Goal: Task Accomplishment & Management: Complete application form

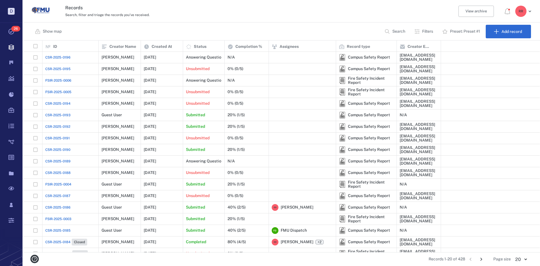
click at [66, 195] on span "CSR-2025-0187" at bounding box center [57, 195] width 25 height 5
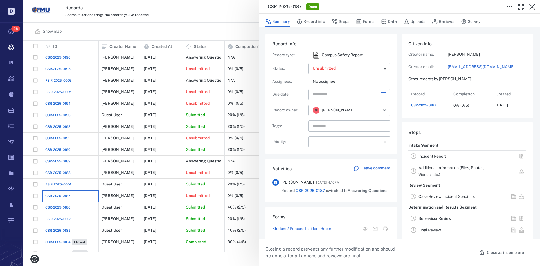
scroll to position [22, 112]
click at [426, 158] on link "Incident Report" at bounding box center [432, 156] width 28 height 4
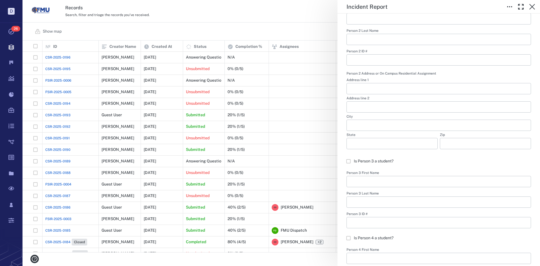
scroll to position [434, 0]
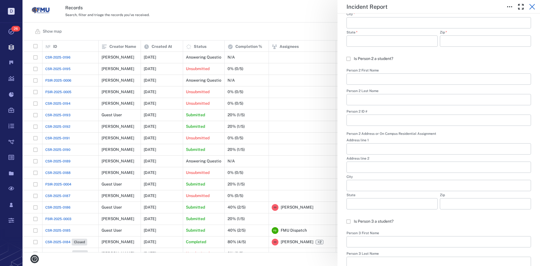
click at [533, 6] on icon "button" at bounding box center [532, 6] width 7 height 7
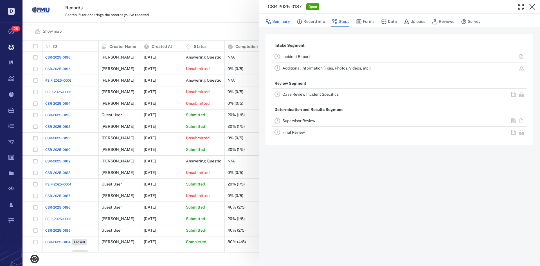
click at [279, 21] on button "Summary" at bounding box center [277, 21] width 24 height 11
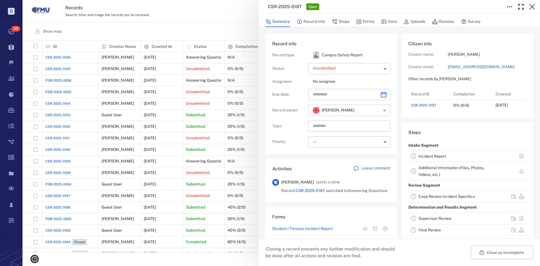
scroll to position [22, 112]
click at [494, 252] on button "Close as incomplete" at bounding box center [502, 251] width 62 height 13
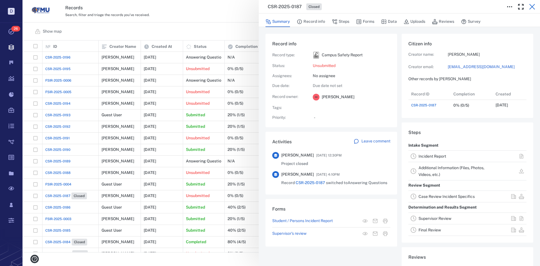
click at [533, 9] on icon "button" at bounding box center [532, 6] width 7 height 7
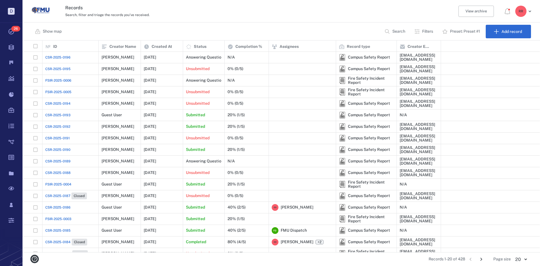
click at [56, 184] on span "FSIR-2025-0004" at bounding box center [58, 184] width 26 height 5
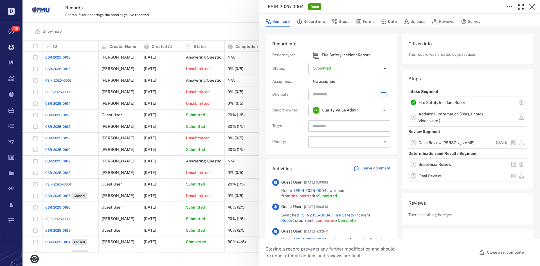
click at [441, 101] on link "Fire Safety Incident Report" at bounding box center [442, 102] width 48 height 4
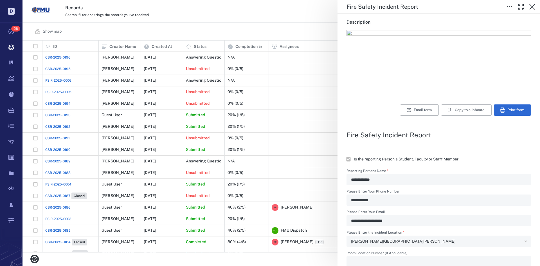
scroll to position [84, 0]
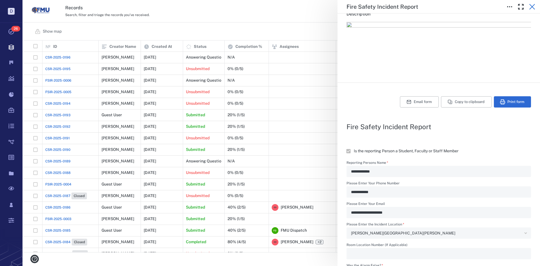
click at [533, 6] on icon "button" at bounding box center [532, 6] width 7 height 7
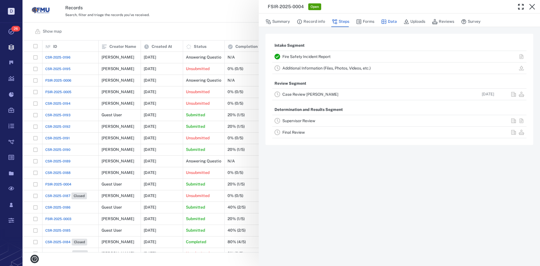
click at [389, 21] on button "Data" at bounding box center [389, 21] width 16 height 11
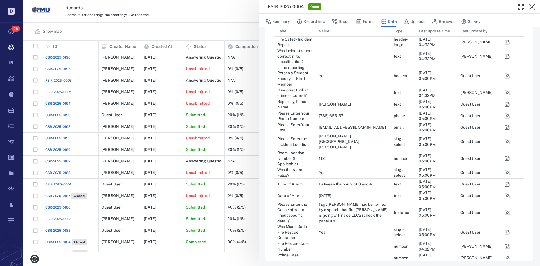
scroll to position [35, 0]
click at [507, 227] on icon "button" at bounding box center [507, 230] width 6 height 6
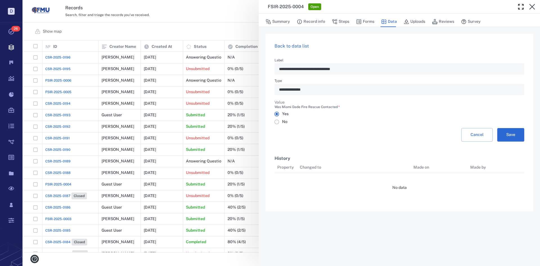
scroll to position [4, 4]
click at [508, 134] on button "Save" at bounding box center [510, 134] width 27 height 13
click at [364, 21] on button "Forms" at bounding box center [365, 21] width 18 height 11
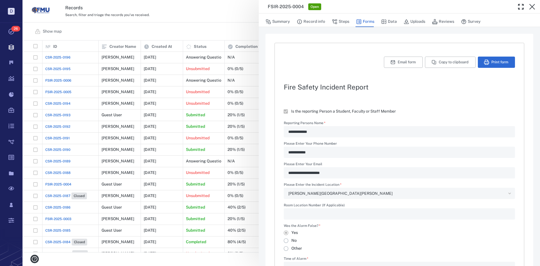
type textarea "*"
click at [310, 23] on button "Record info" at bounding box center [311, 21] width 28 height 11
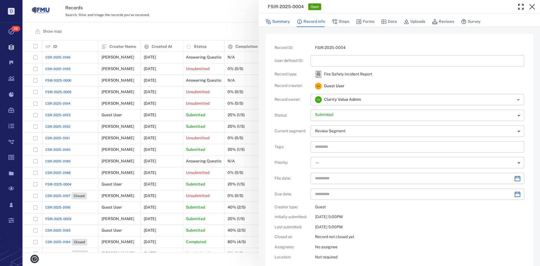
click at [284, 22] on button "Summary" at bounding box center [277, 21] width 24 height 11
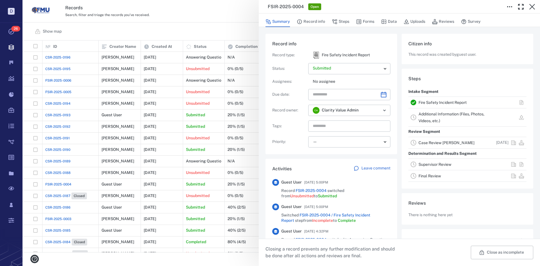
click at [429, 142] on link "Case Review [PERSON_NAME]" at bounding box center [446, 142] width 56 height 4
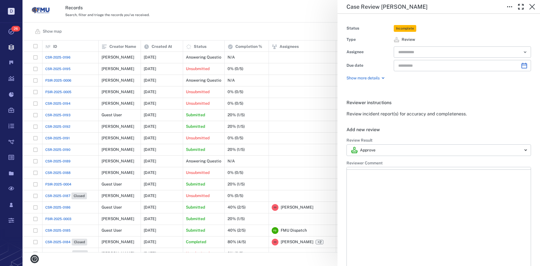
type input "**********"
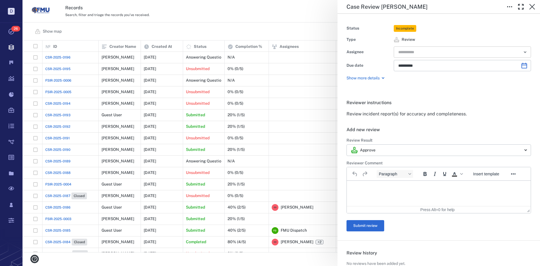
click at [425, 51] on input "text" at bounding box center [456, 52] width 116 height 8
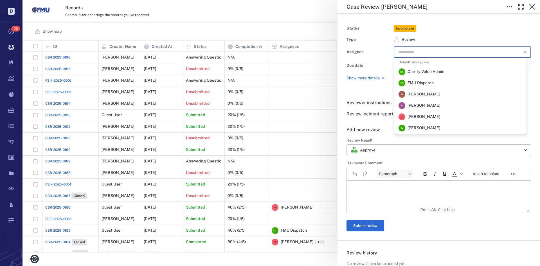
click at [417, 117] on span "[PERSON_NAME]" at bounding box center [423, 117] width 33 height 6
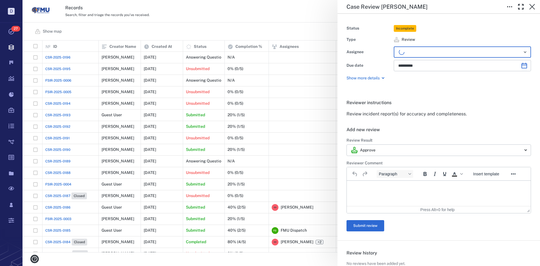
click at [373, 185] on p "Rich Text Area. Press ALT-0 for help." at bounding box center [438, 187] width 174 height 5
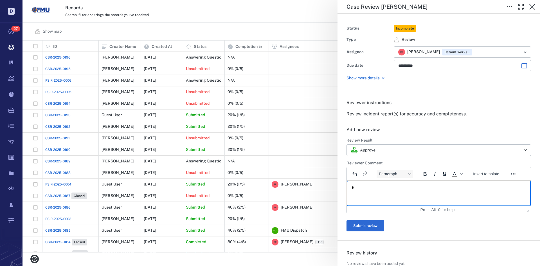
click at [366, 224] on button "Submit review" at bounding box center [365, 225] width 38 height 11
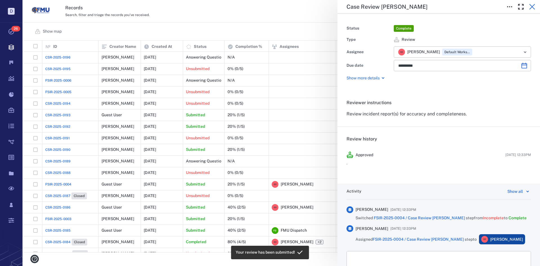
click at [533, 8] on icon "button" at bounding box center [532, 7] width 6 height 6
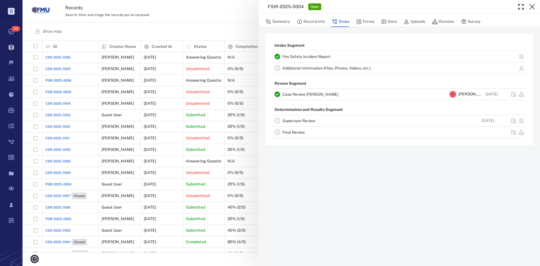
click at [305, 120] on link "Supervisor Review" at bounding box center [298, 120] width 33 height 4
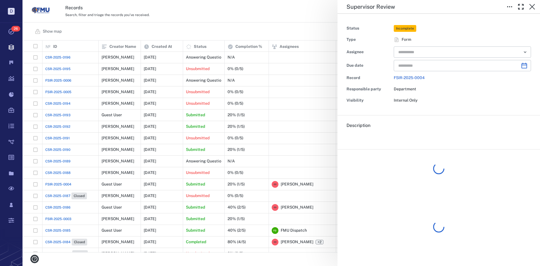
type input "**********"
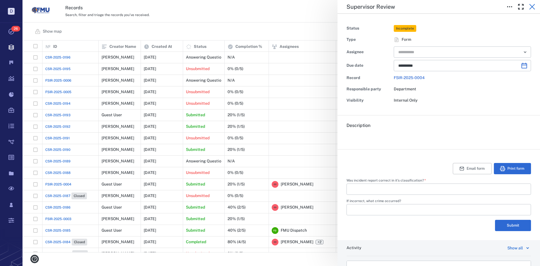
click at [530, 7] on icon "button" at bounding box center [532, 6] width 7 height 7
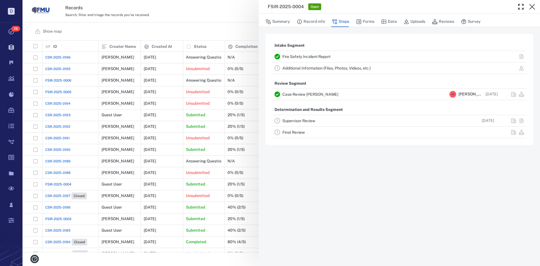
click at [293, 130] on link "Final Review" at bounding box center [293, 132] width 22 height 4
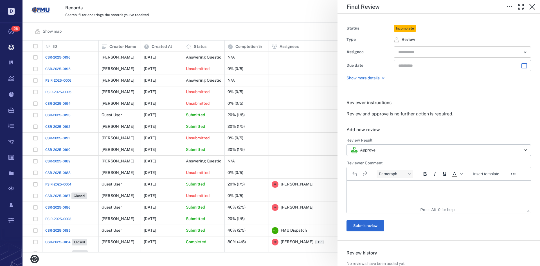
click at [418, 52] on input "text" at bounding box center [456, 52] width 116 height 8
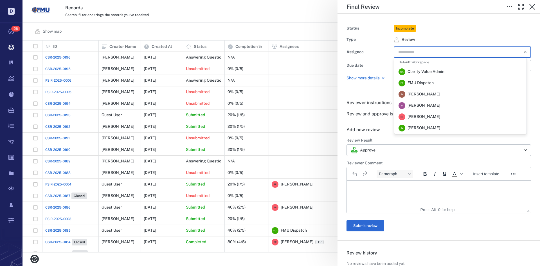
click at [409, 114] on span "[PERSON_NAME]" at bounding box center [423, 117] width 33 height 6
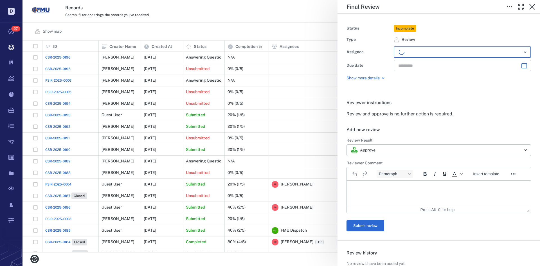
click at [368, 186] on p "Rich Text Area. Press ALT-0 for help." at bounding box center [438, 187] width 174 height 5
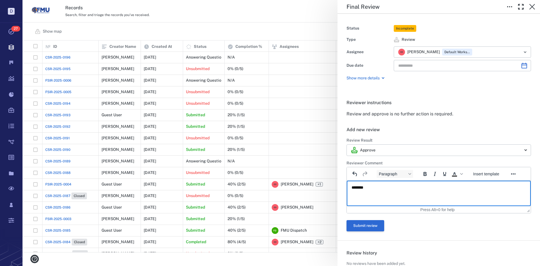
click at [354, 227] on button "Submit review" at bounding box center [365, 225] width 38 height 11
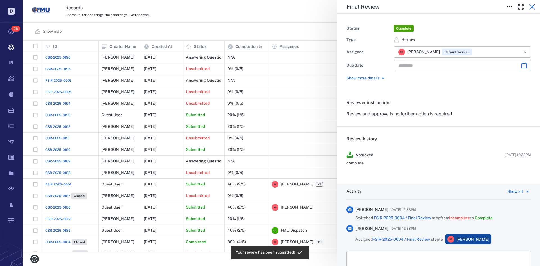
click at [531, 6] on icon "button" at bounding box center [532, 6] width 7 height 7
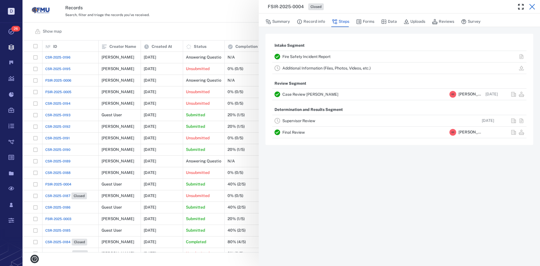
click at [533, 5] on icon "button" at bounding box center [532, 6] width 7 height 7
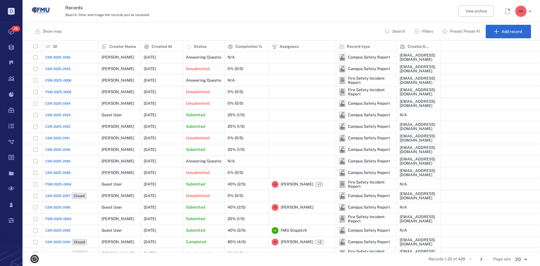
click at [59, 172] on span "CSR-2025-0188" at bounding box center [57, 172] width 25 height 5
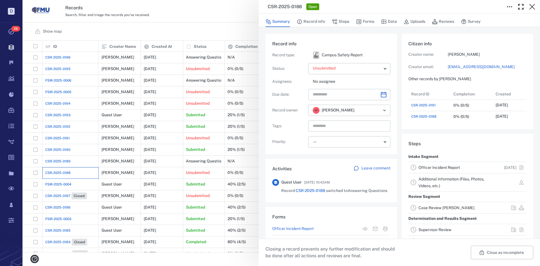
scroll to position [4, 4]
click at [418, 170] on link "Officer Incident Report" at bounding box center [438, 167] width 41 height 4
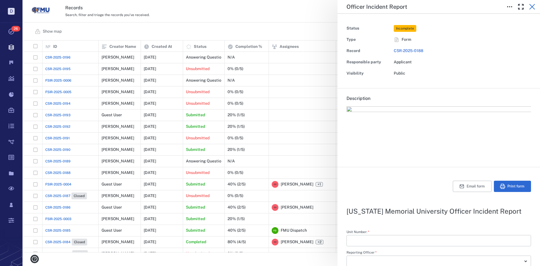
click at [532, 6] on icon "button" at bounding box center [532, 7] width 6 height 6
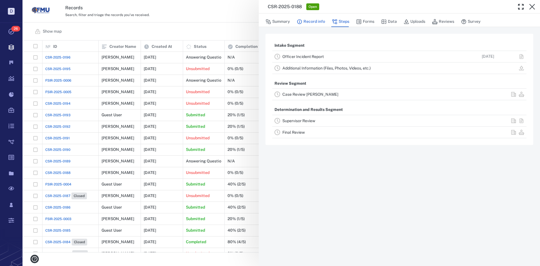
click at [312, 21] on button "Record info" at bounding box center [311, 21] width 28 height 11
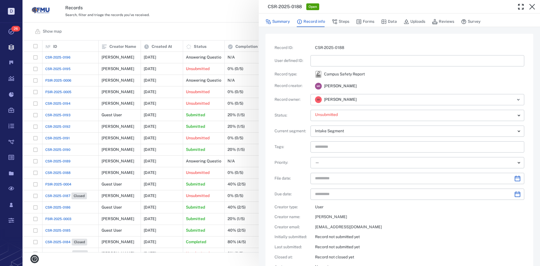
click at [282, 21] on button "Summary" at bounding box center [277, 21] width 24 height 11
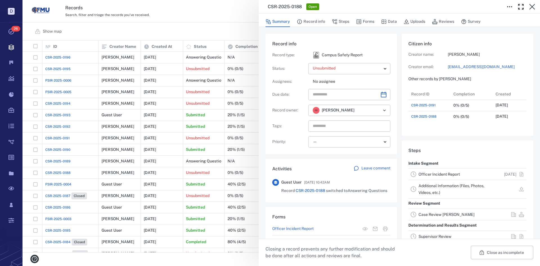
scroll to position [34, 112]
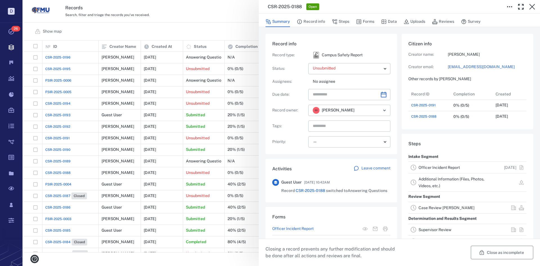
click at [484, 252] on button "Close as incomplete" at bounding box center [502, 251] width 62 height 13
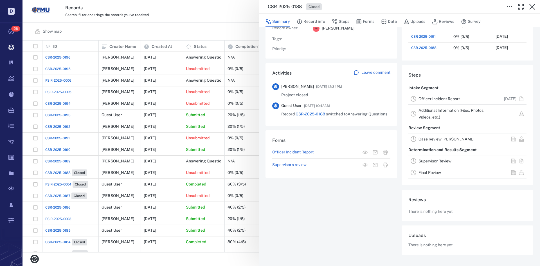
scroll to position [0, 0]
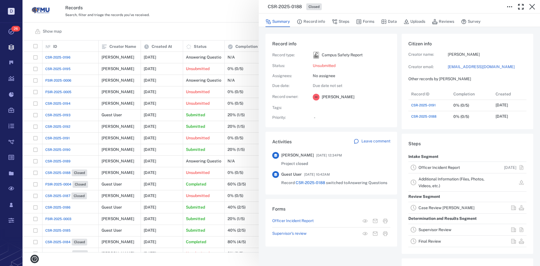
drag, startPoint x: 533, startPoint y: 5, endPoint x: 515, endPoint y: 17, distance: 21.5
click at [533, 5] on icon "button" at bounding box center [532, 7] width 6 height 6
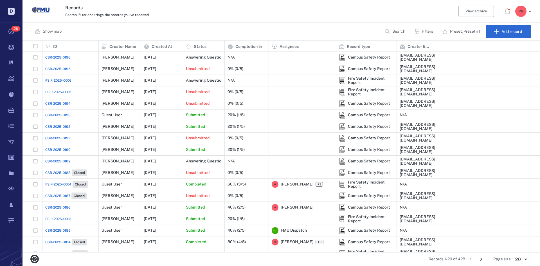
click at [65, 173] on span "CSR-2025-0188" at bounding box center [57, 172] width 25 height 5
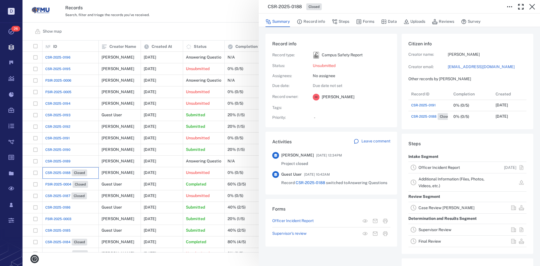
scroll to position [34, 112]
click at [534, 4] on icon "button" at bounding box center [532, 6] width 7 height 7
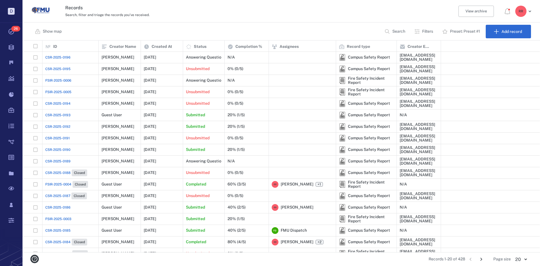
click at [62, 161] on span "CSR-2025-0189" at bounding box center [57, 161] width 25 height 5
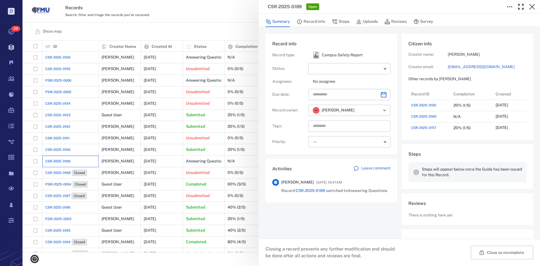
scroll to position [28, 0]
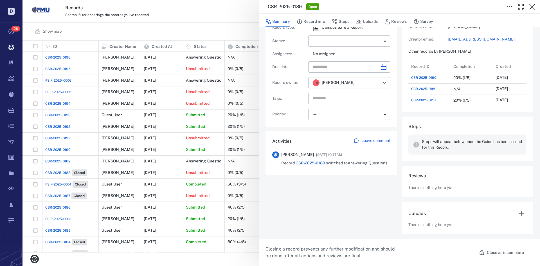
click at [490, 249] on button "Close as incomplete" at bounding box center [502, 251] width 62 height 13
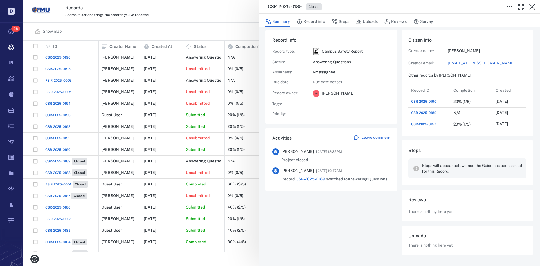
scroll to position [4, 0]
click at [64, 149] on div "CSR-2025-0189 Closed Summary Record info Steps Uploads Reviews Survey Record in…" at bounding box center [280, 133] width 517 height 266
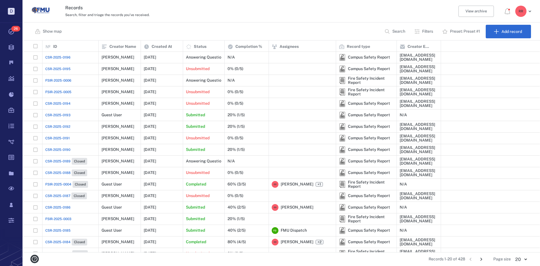
click at [64, 149] on span "CSR-2025-0190" at bounding box center [57, 149] width 25 height 5
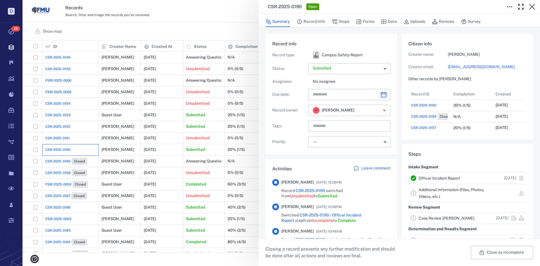
scroll to position [4, 4]
click at [435, 176] on link "Officer Incident Report" at bounding box center [438, 178] width 41 height 4
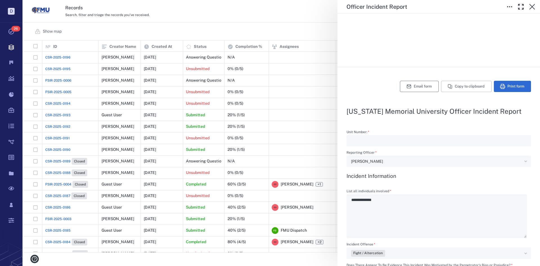
scroll to position [99, 0]
click at [534, 6] on icon "button" at bounding box center [532, 6] width 7 height 7
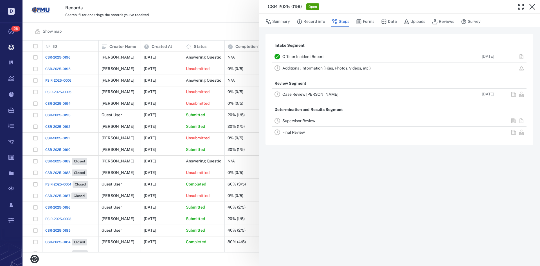
click at [299, 93] on link "Case Review [PERSON_NAME]" at bounding box center [310, 94] width 56 height 4
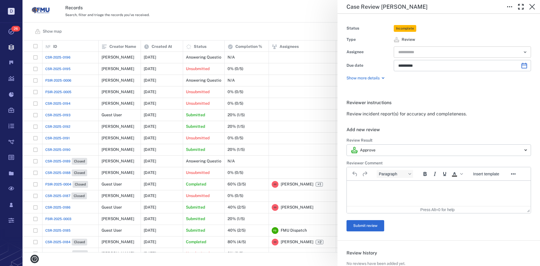
click at [414, 53] on input "text" at bounding box center [456, 52] width 116 height 8
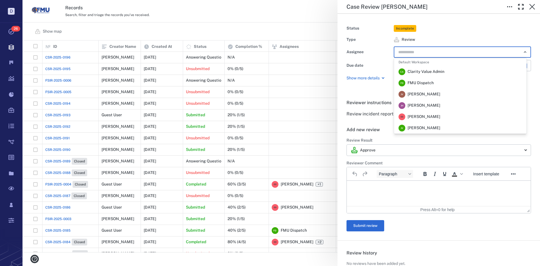
click at [416, 114] on span "[PERSON_NAME]" at bounding box center [423, 117] width 33 height 6
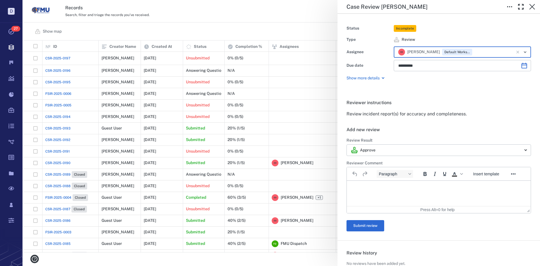
click at [358, 185] on p "Rich Text Area. Press ALT-0 for help." at bounding box center [438, 187] width 174 height 5
click at [375, 225] on button "Submit review" at bounding box center [365, 225] width 38 height 11
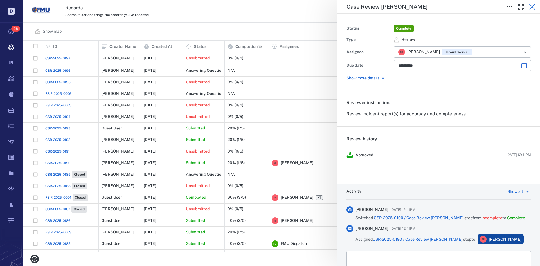
click at [533, 7] on icon "button" at bounding box center [532, 6] width 7 height 7
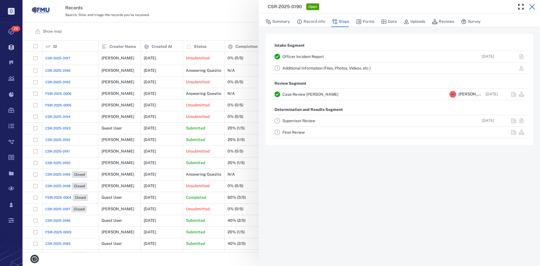
click at [533, 6] on icon "button" at bounding box center [532, 7] width 6 height 6
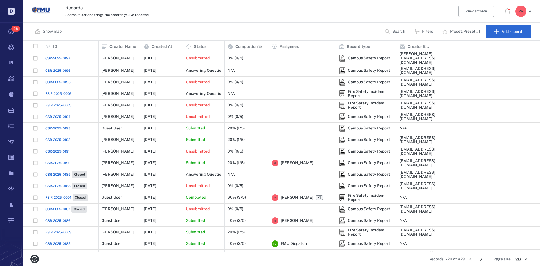
click at [57, 150] on span "CSR-2025-0191" at bounding box center [57, 151] width 24 height 5
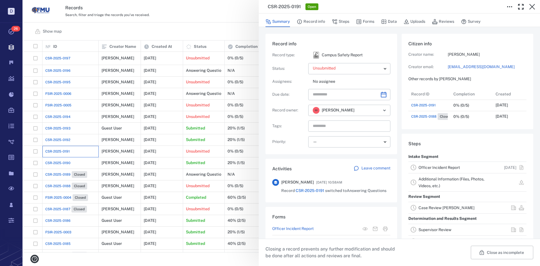
scroll to position [34, 112]
click at [443, 170] on link "Officer Incident Report" at bounding box center [438, 167] width 41 height 4
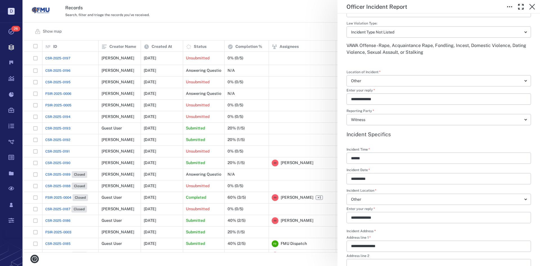
scroll to position [281, 0]
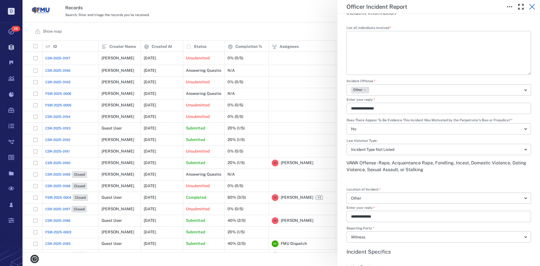
click at [533, 7] on icon "button" at bounding box center [532, 6] width 7 height 7
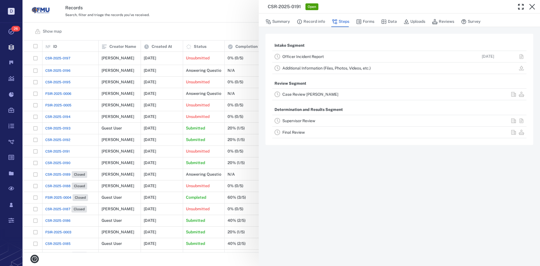
click at [307, 94] on link "Case Review [PERSON_NAME]" at bounding box center [310, 94] width 56 height 4
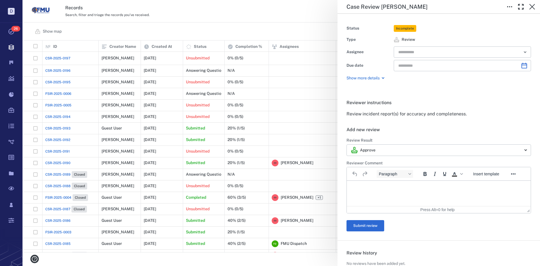
click at [378, 188] on p "Rich Text Area. Press ALT-0 for help." at bounding box center [438, 187] width 174 height 5
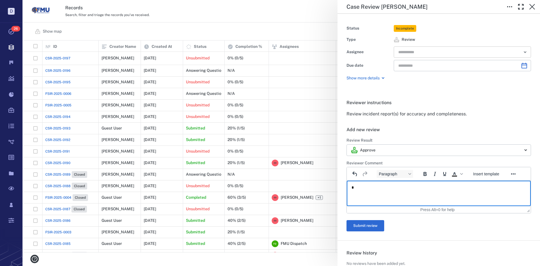
click at [522, 53] on icon "Open" at bounding box center [525, 52] width 7 height 7
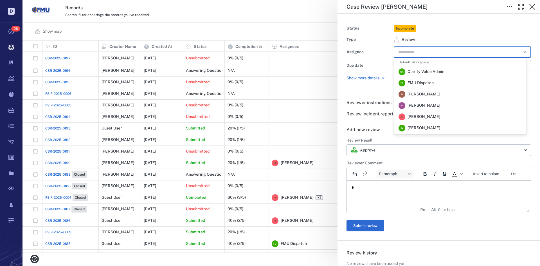
click at [423, 118] on span "[PERSON_NAME]" at bounding box center [423, 117] width 33 height 6
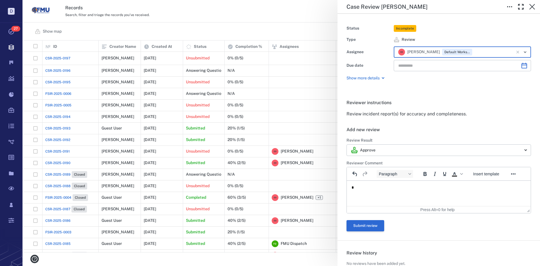
click at [363, 225] on button "Submit review" at bounding box center [365, 225] width 38 height 11
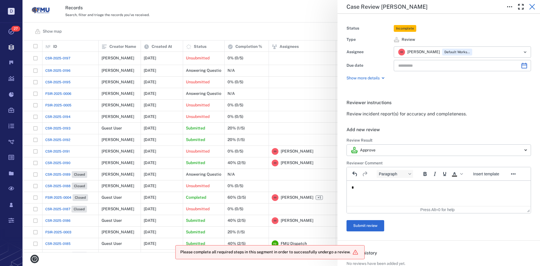
click at [532, 7] on icon "button" at bounding box center [532, 6] width 7 height 7
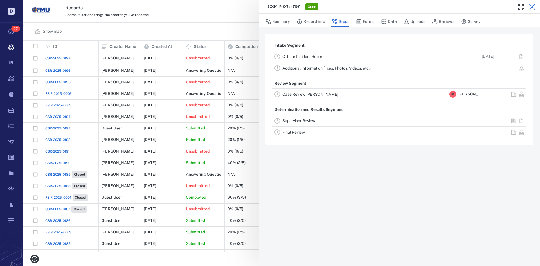
click at [533, 7] on icon "button" at bounding box center [532, 6] width 7 height 7
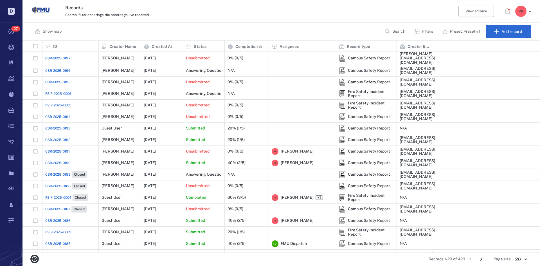
click at [60, 137] on span "CSR-2025-0192" at bounding box center [57, 139] width 25 height 5
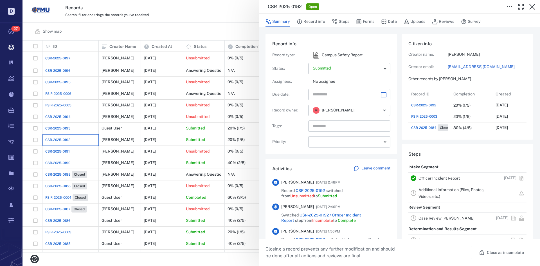
scroll to position [28, 0]
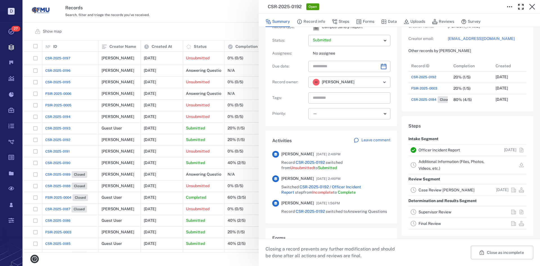
click at [434, 148] on link "Officer Incident Report" at bounding box center [438, 150] width 41 height 4
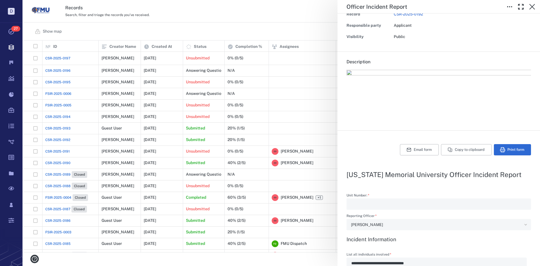
scroll to position [28, 0]
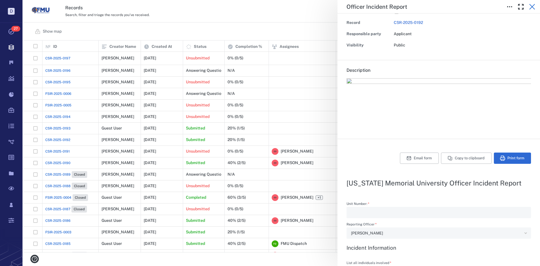
click at [531, 5] on icon "button" at bounding box center [532, 7] width 6 height 6
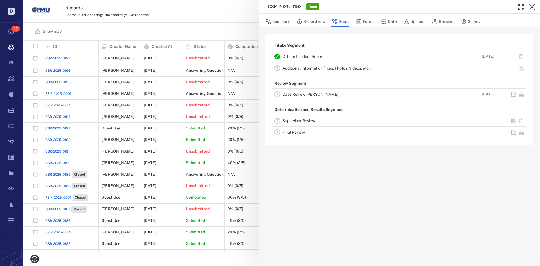
click at [305, 94] on link "Case Review [PERSON_NAME]" at bounding box center [310, 94] width 56 height 4
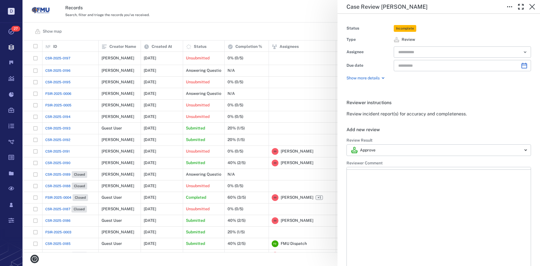
type input "**********"
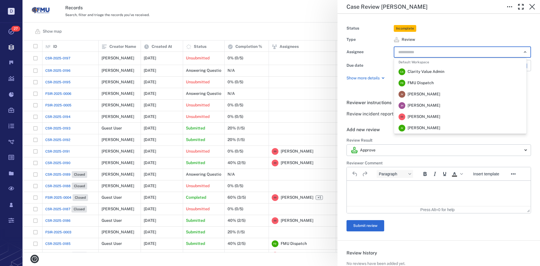
click at [418, 54] on input "text" at bounding box center [456, 52] width 116 height 8
click at [420, 118] on span "[PERSON_NAME]" at bounding box center [423, 117] width 33 height 6
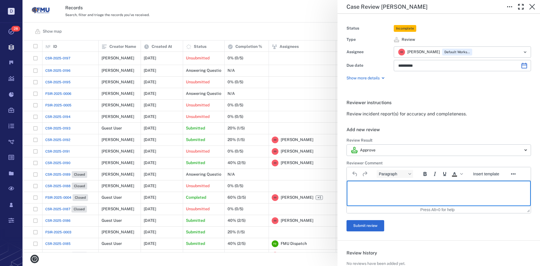
click at [352, 186] on p "Rich Text Area. Press ALT-0 for help." at bounding box center [438, 187] width 174 height 5
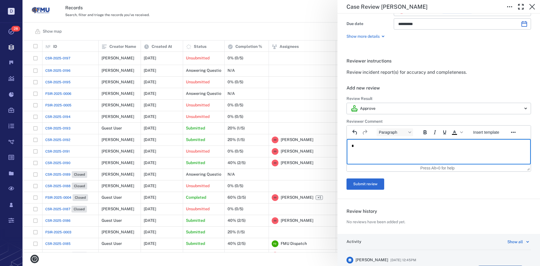
scroll to position [28, 0]
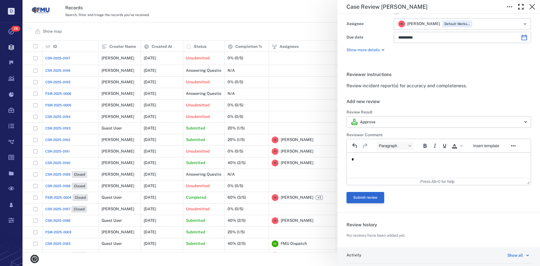
click at [369, 197] on button "Submit review" at bounding box center [365, 197] width 38 height 11
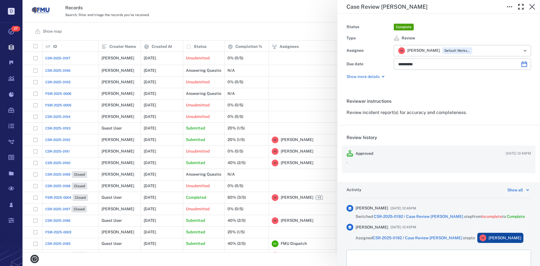
scroll to position [0, 0]
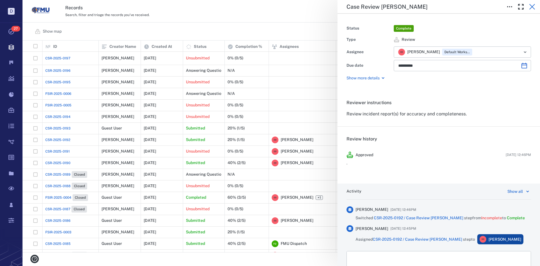
click at [531, 4] on icon "button" at bounding box center [532, 6] width 7 height 7
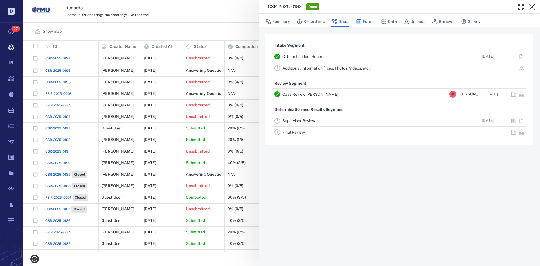
click at [366, 22] on button "Forms" at bounding box center [365, 21] width 18 height 11
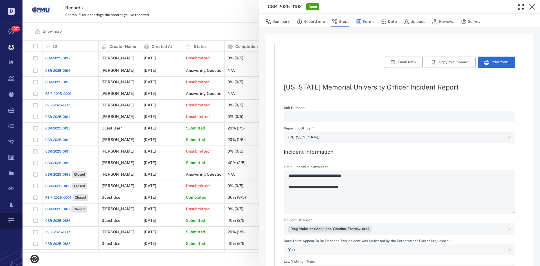
type textarea "*"
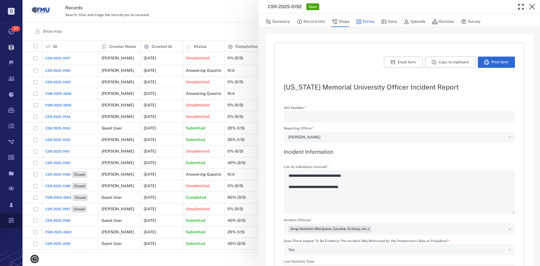
type textarea "*"
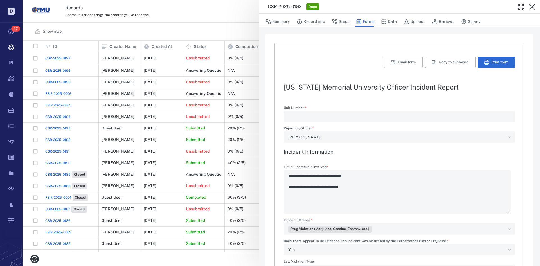
type textarea "*"
click at [402, 61] on button "Email form" at bounding box center [403, 62] width 39 height 11
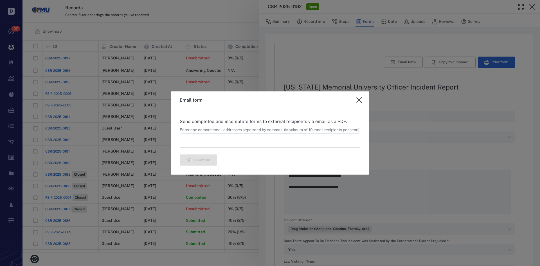
type textarea "*"
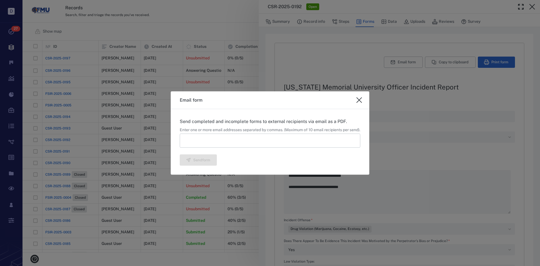
type textarea "*"
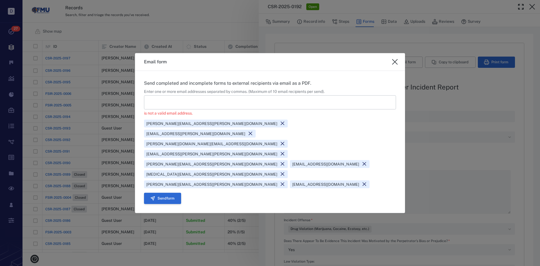
click at [170, 193] on button "Send form" at bounding box center [162, 198] width 37 height 11
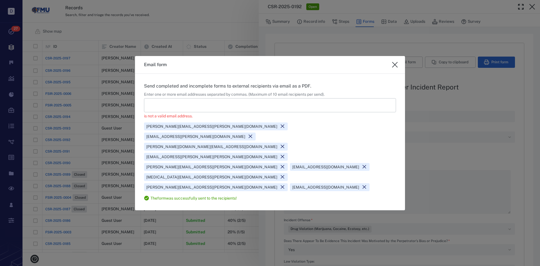
click at [394, 67] on icon "close" at bounding box center [395, 65] width 6 height 6
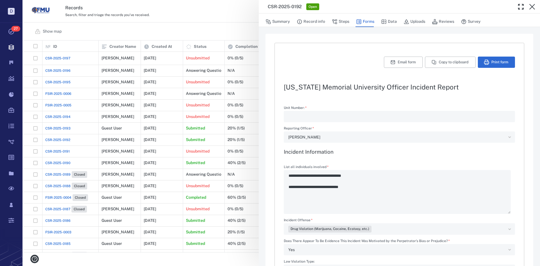
type textarea "*"
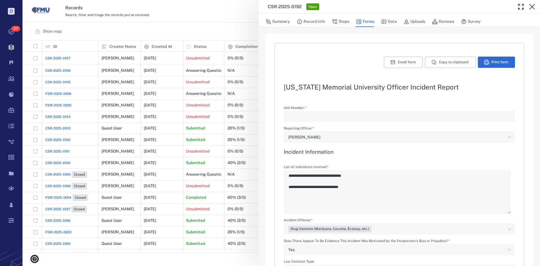
type textarea "*"
click at [308, 21] on button "Record info" at bounding box center [311, 21] width 28 height 11
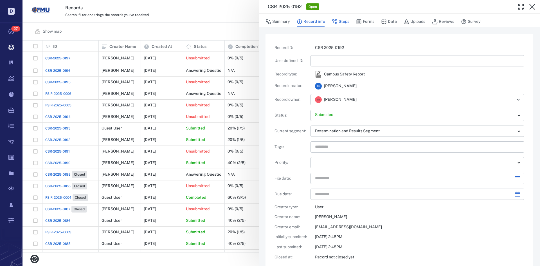
click at [340, 22] on button "Steps" at bounding box center [340, 21] width 17 height 11
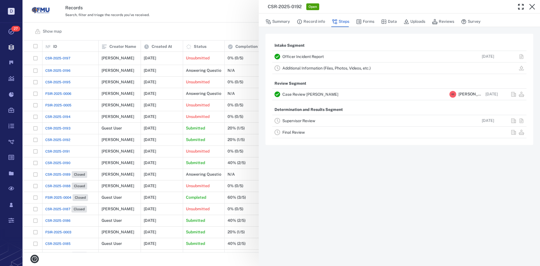
drag, startPoint x: 534, startPoint y: 6, endPoint x: 406, endPoint y: 70, distance: 143.0
click at [534, 6] on icon "button" at bounding box center [532, 6] width 7 height 7
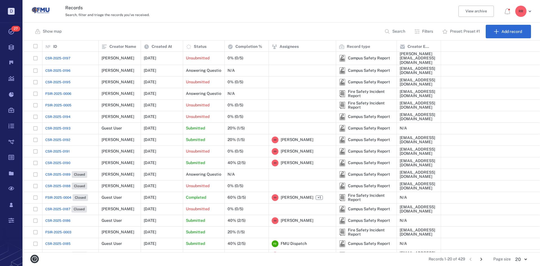
click at [60, 127] on span "CSR-2025-0193" at bounding box center [57, 128] width 25 height 5
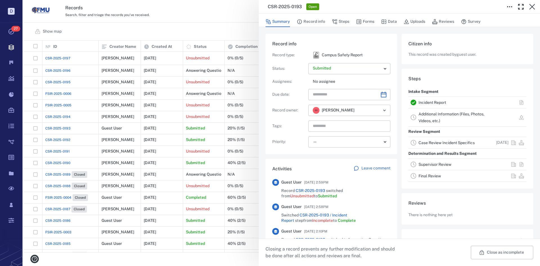
click at [432, 101] on link "Incident Report" at bounding box center [432, 102] width 28 height 4
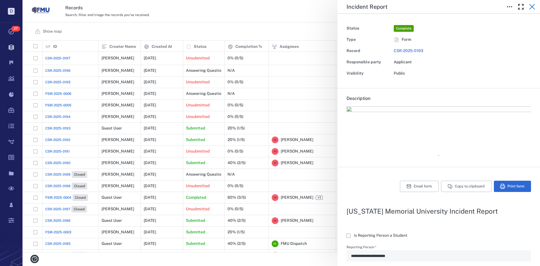
click at [532, 6] on icon "button" at bounding box center [532, 6] width 7 height 7
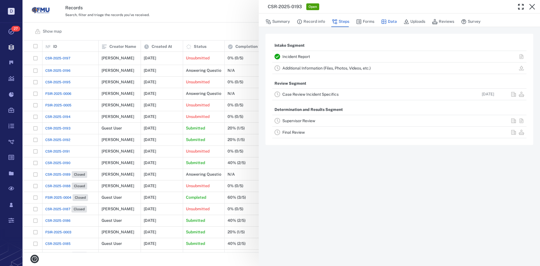
click at [389, 20] on button "Data" at bounding box center [389, 21] width 16 height 11
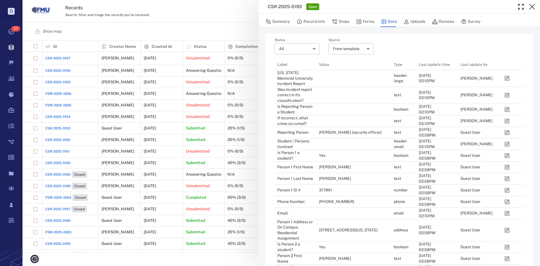
scroll to position [487, 241]
click at [508, 131] on icon "button" at bounding box center [507, 133] width 6 height 6
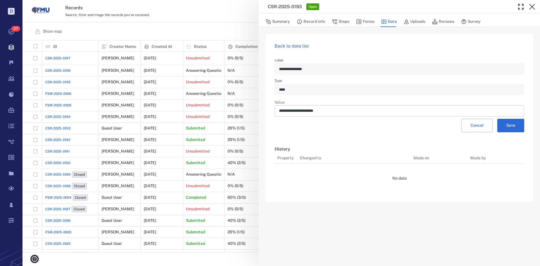
scroll to position [4, 4]
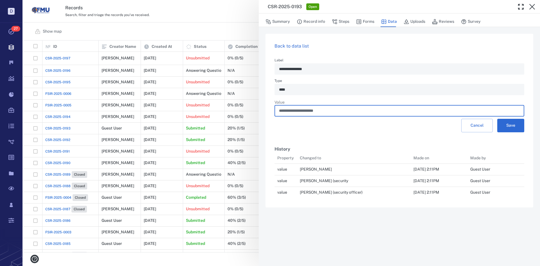
drag, startPoint x: 326, startPoint y: 111, endPoint x: 278, endPoint y: 113, distance: 49.0
click at [278, 113] on div "**********" at bounding box center [399, 110] width 250 height 11
type input "**********"
click at [509, 125] on button "Save" at bounding box center [510, 125] width 27 height 13
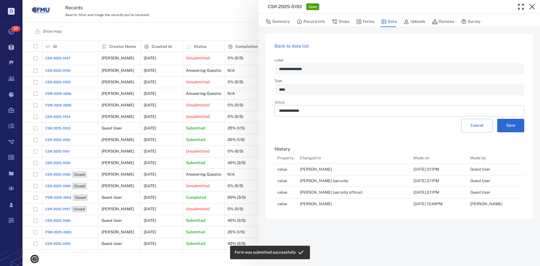
scroll to position [53, 245]
click at [360, 21] on icon "button" at bounding box center [359, 21] width 5 height 5
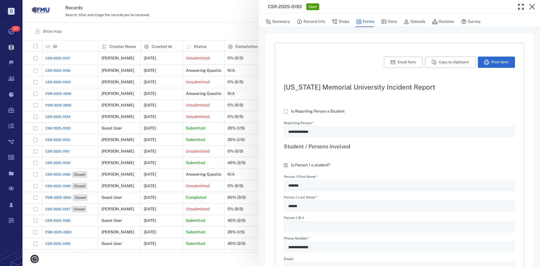
type input "**********"
type textarea "*"
click at [401, 64] on button "Email form" at bounding box center [403, 62] width 39 height 11
type textarea "*"
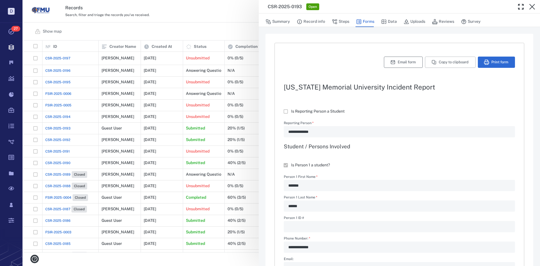
type textarea "*"
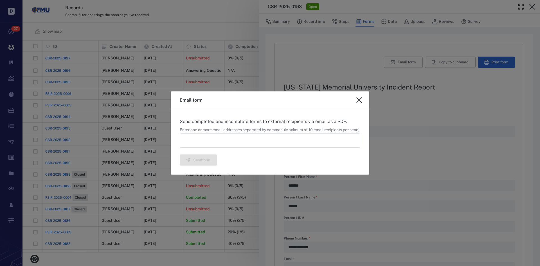
click at [194, 141] on input at bounding box center [270, 141] width 181 height 14
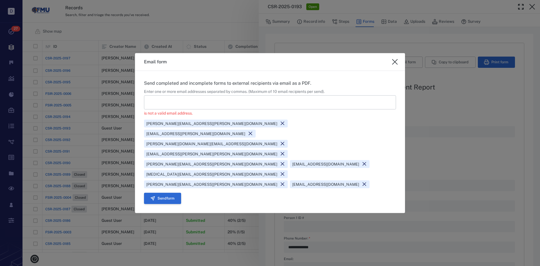
click at [164, 193] on button "Send form" at bounding box center [162, 198] width 37 height 11
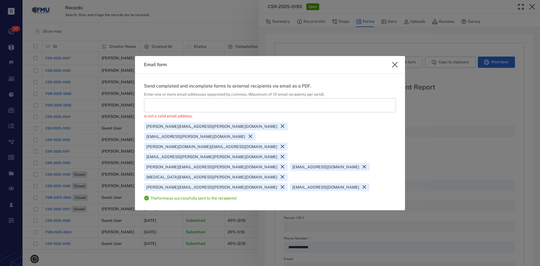
click at [394, 67] on icon "close" at bounding box center [395, 65] width 6 height 6
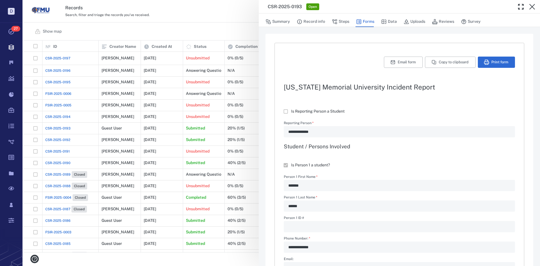
type textarea "*"
click at [340, 21] on button "Steps" at bounding box center [340, 21] width 17 height 11
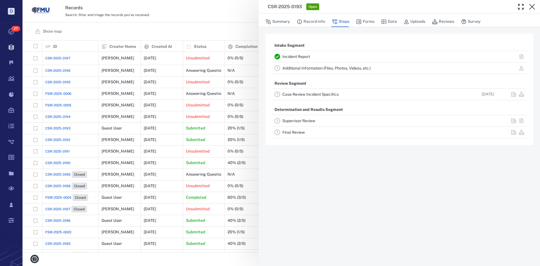
click at [316, 94] on link "Case Review Incident Specifics" at bounding box center [310, 94] width 56 height 4
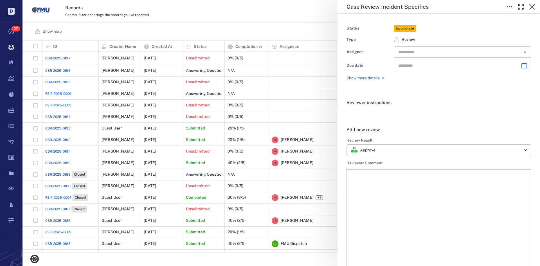
type input "**********"
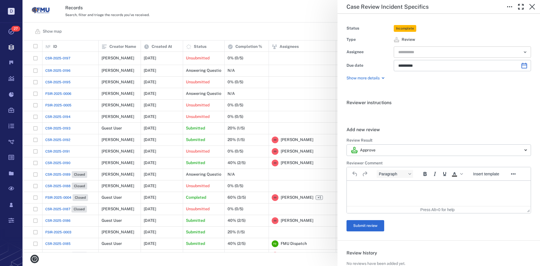
click at [447, 52] on input "text" at bounding box center [456, 52] width 116 height 8
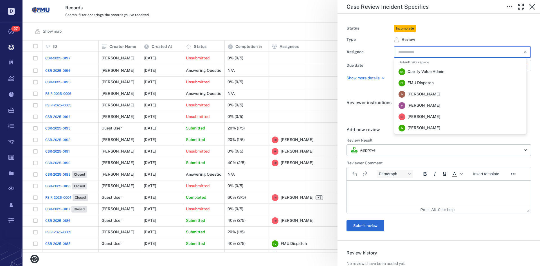
click at [426, 116] on span "[PERSON_NAME]" at bounding box center [423, 117] width 33 height 6
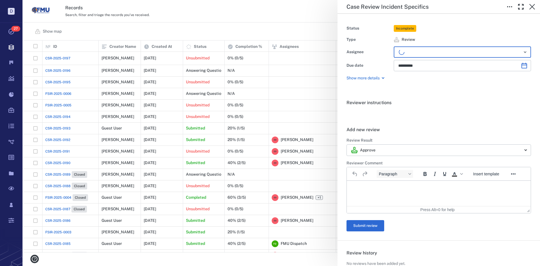
click at [369, 186] on p "Rich Text Area. Press ALT-0 for help." at bounding box center [438, 187] width 174 height 5
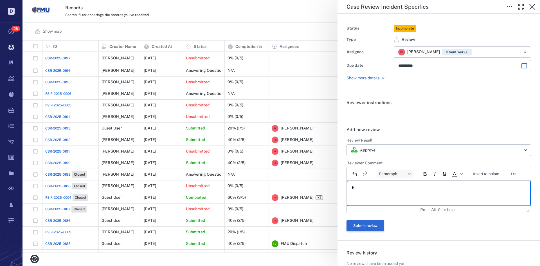
click at [370, 225] on button "Submit review" at bounding box center [365, 225] width 38 height 11
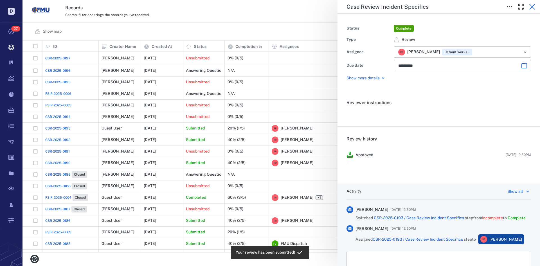
click at [533, 7] on icon "button" at bounding box center [532, 6] width 7 height 7
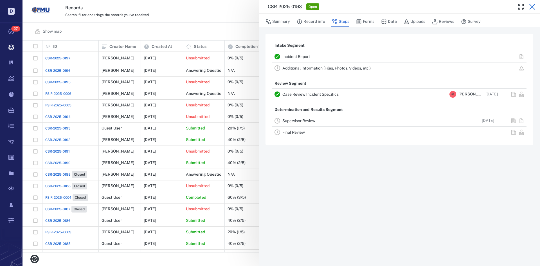
click at [531, 7] on icon "button" at bounding box center [532, 6] width 7 height 7
